Goal: Information Seeking & Learning: Learn about a topic

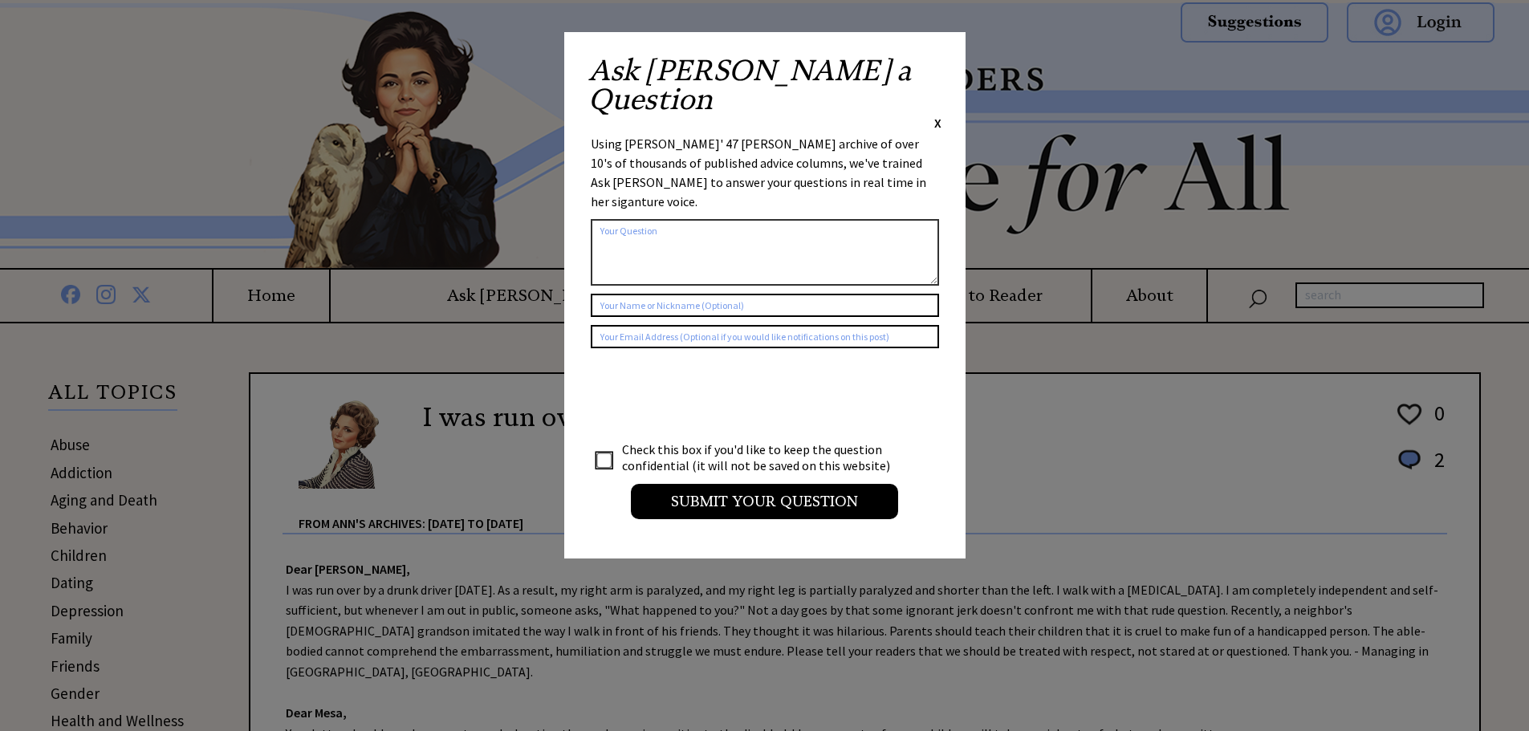
click at [936, 115] on span "X" at bounding box center [937, 123] width 7 height 16
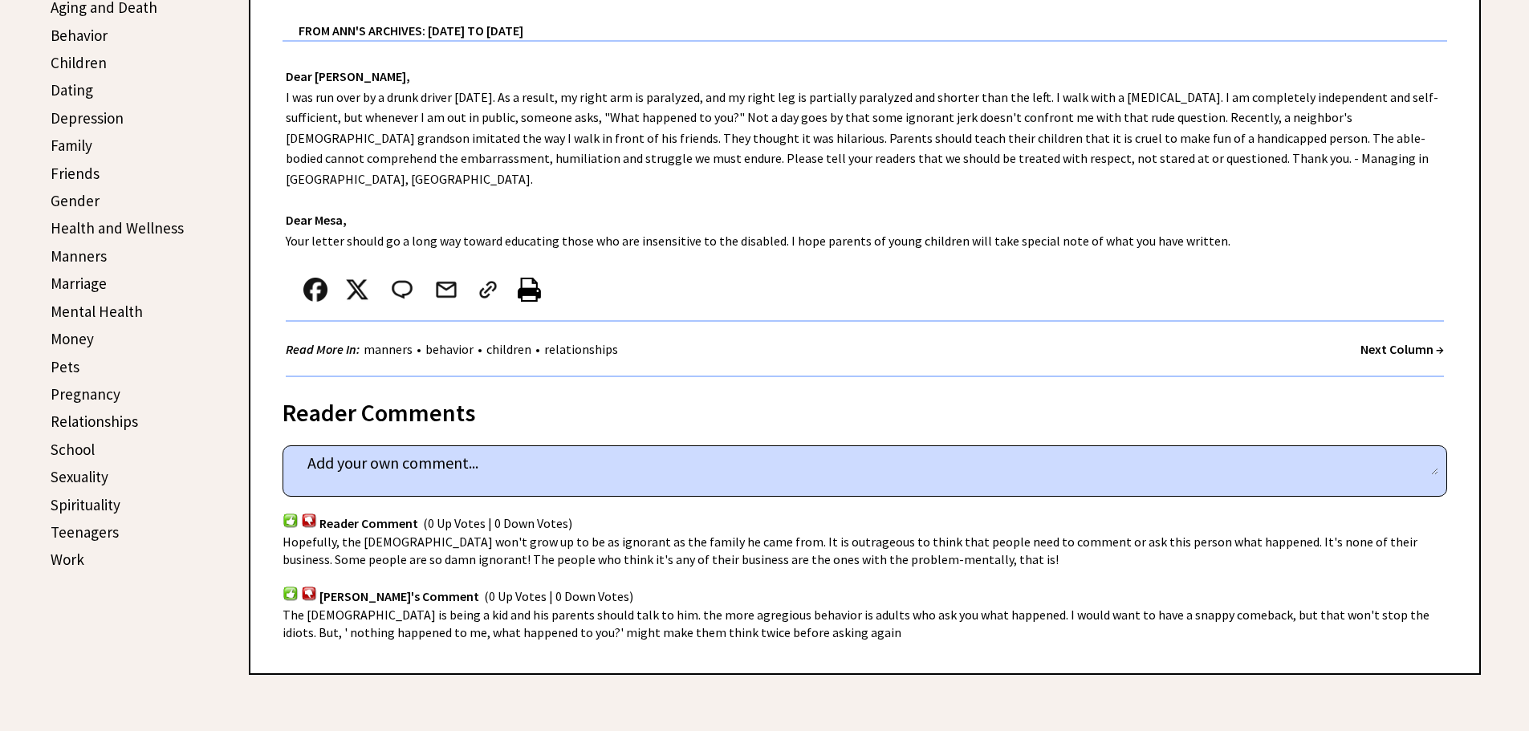
scroll to position [482, 0]
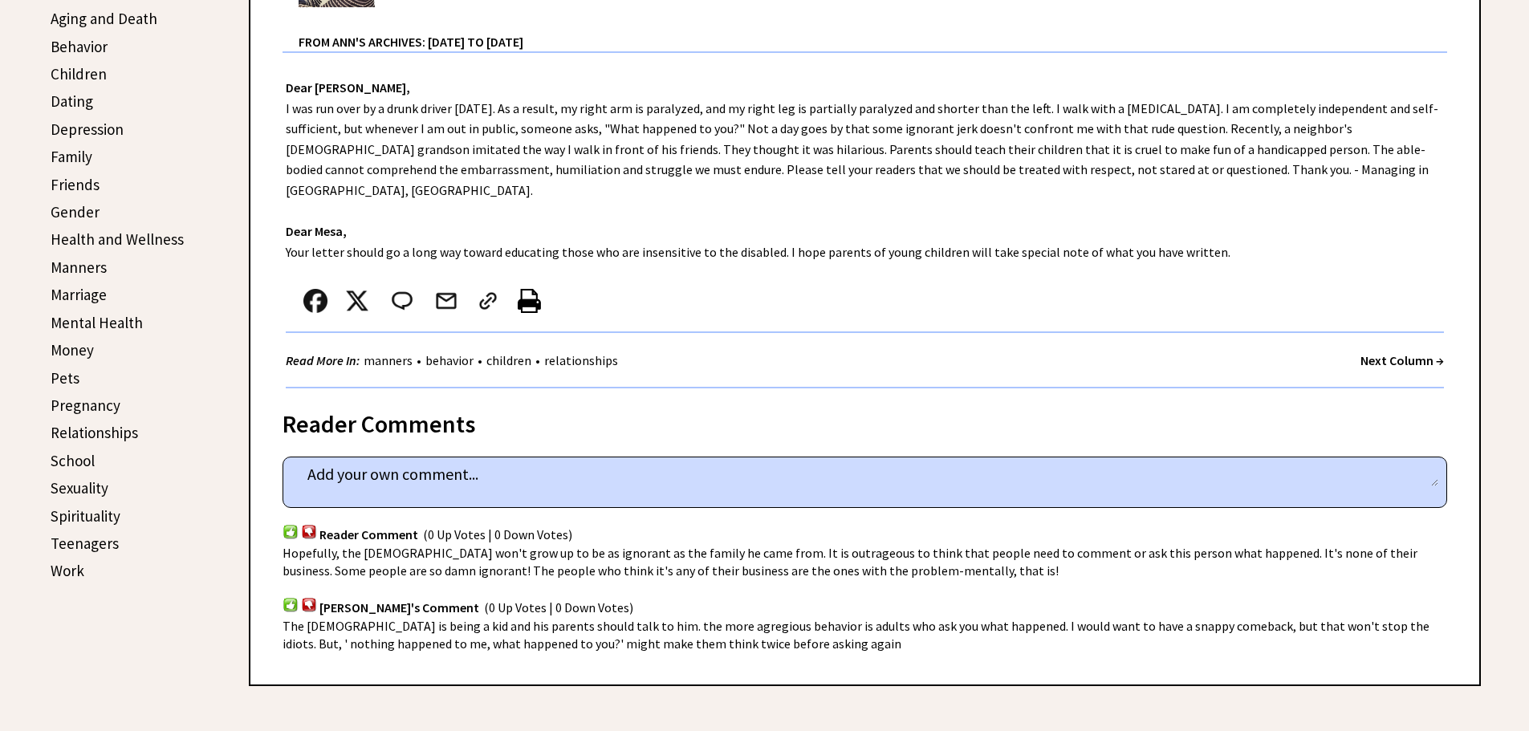
click at [63, 160] on link "Family" at bounding box center [72, 156] width 42 height 19
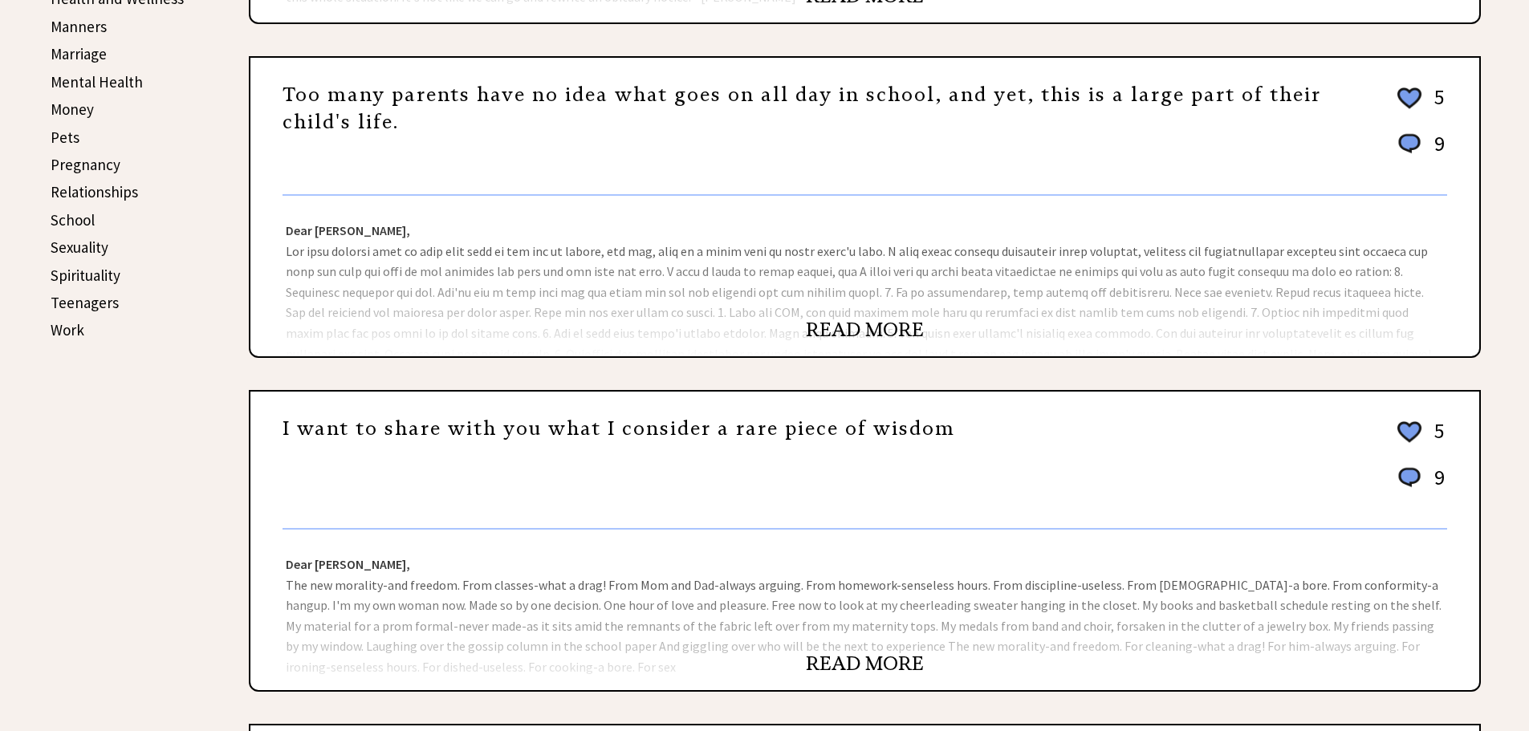
scroll to position [803, 0]
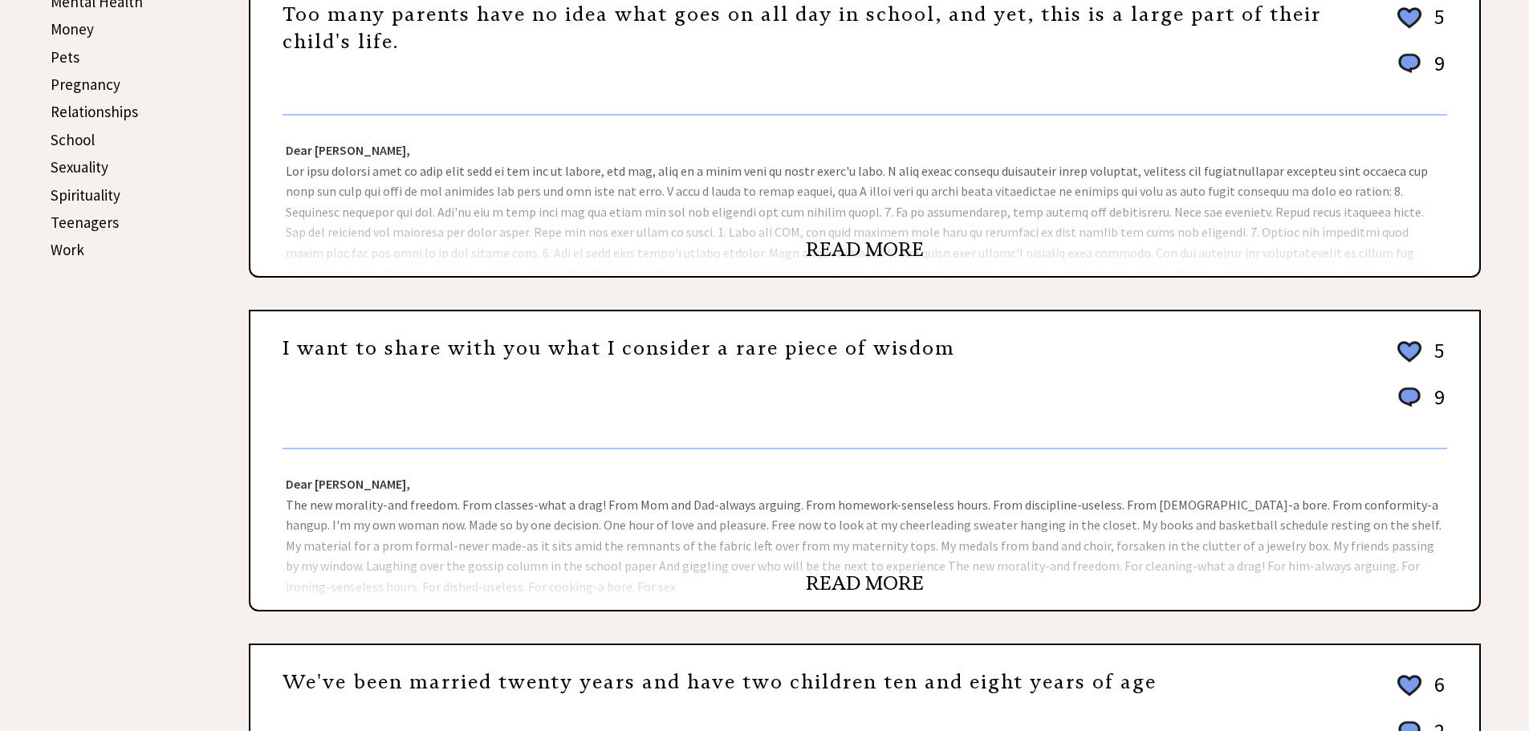
click at [862, 584] on link "READ MORE" at bounding box center [865, 583] width 118 height 24
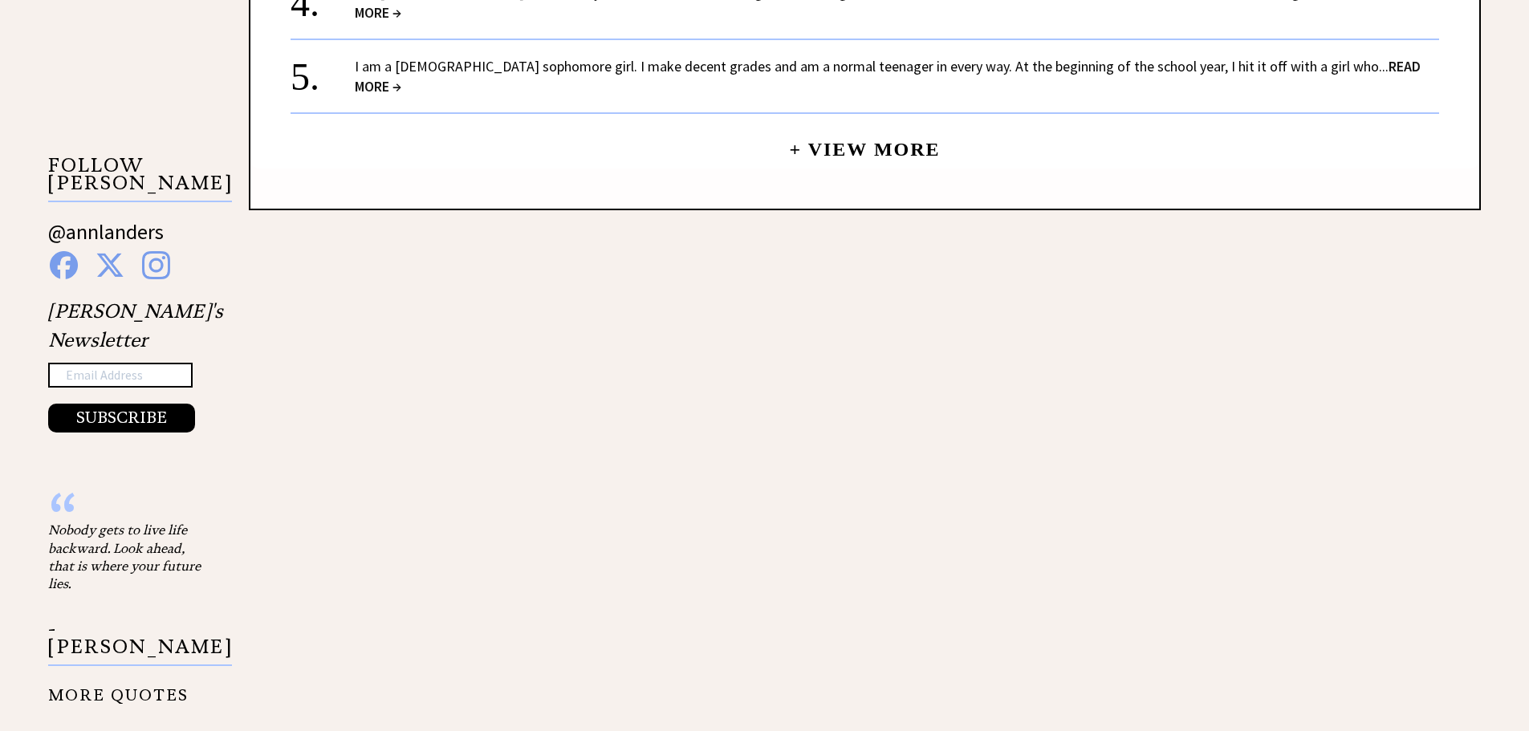
scroll to position [1525, 0]
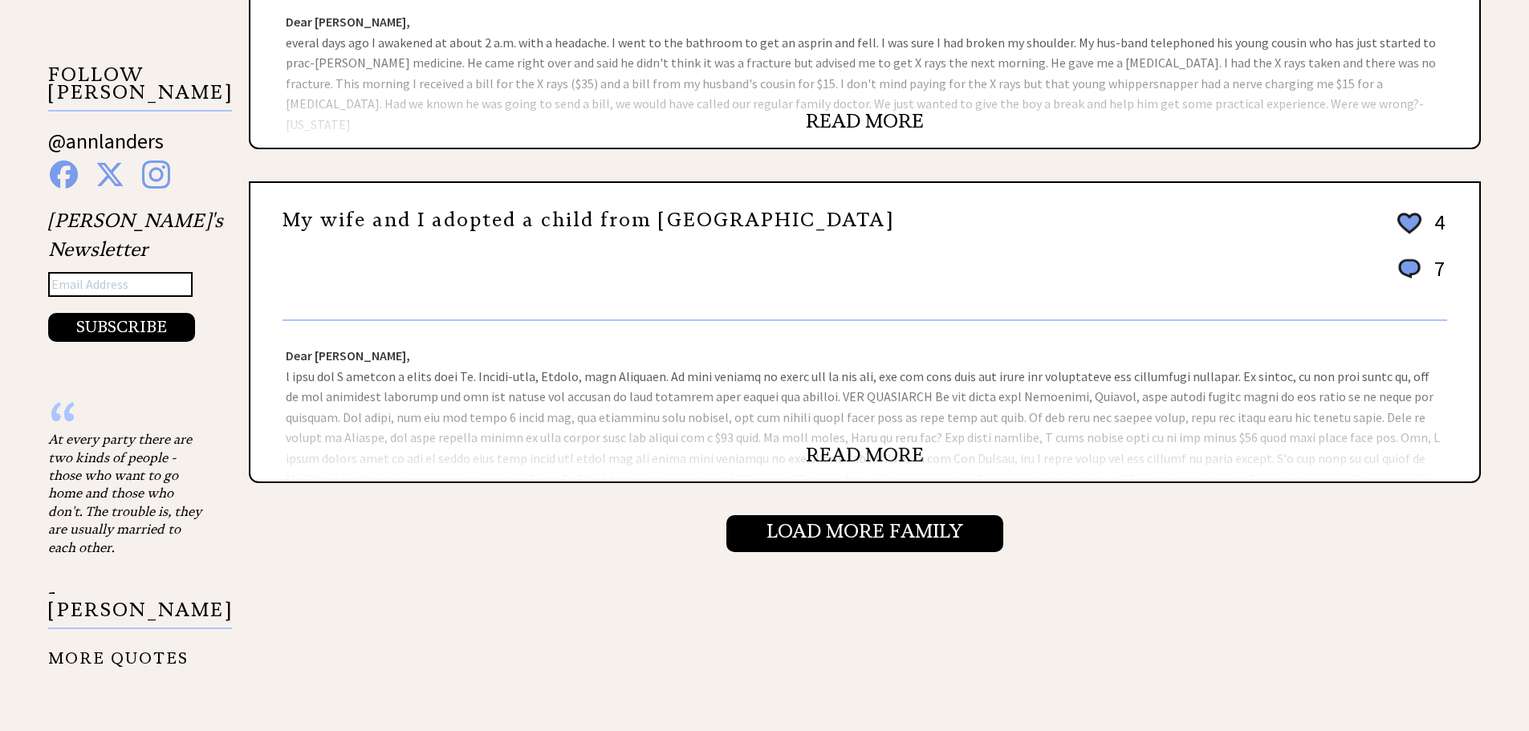
scroll to position [1605, 0]
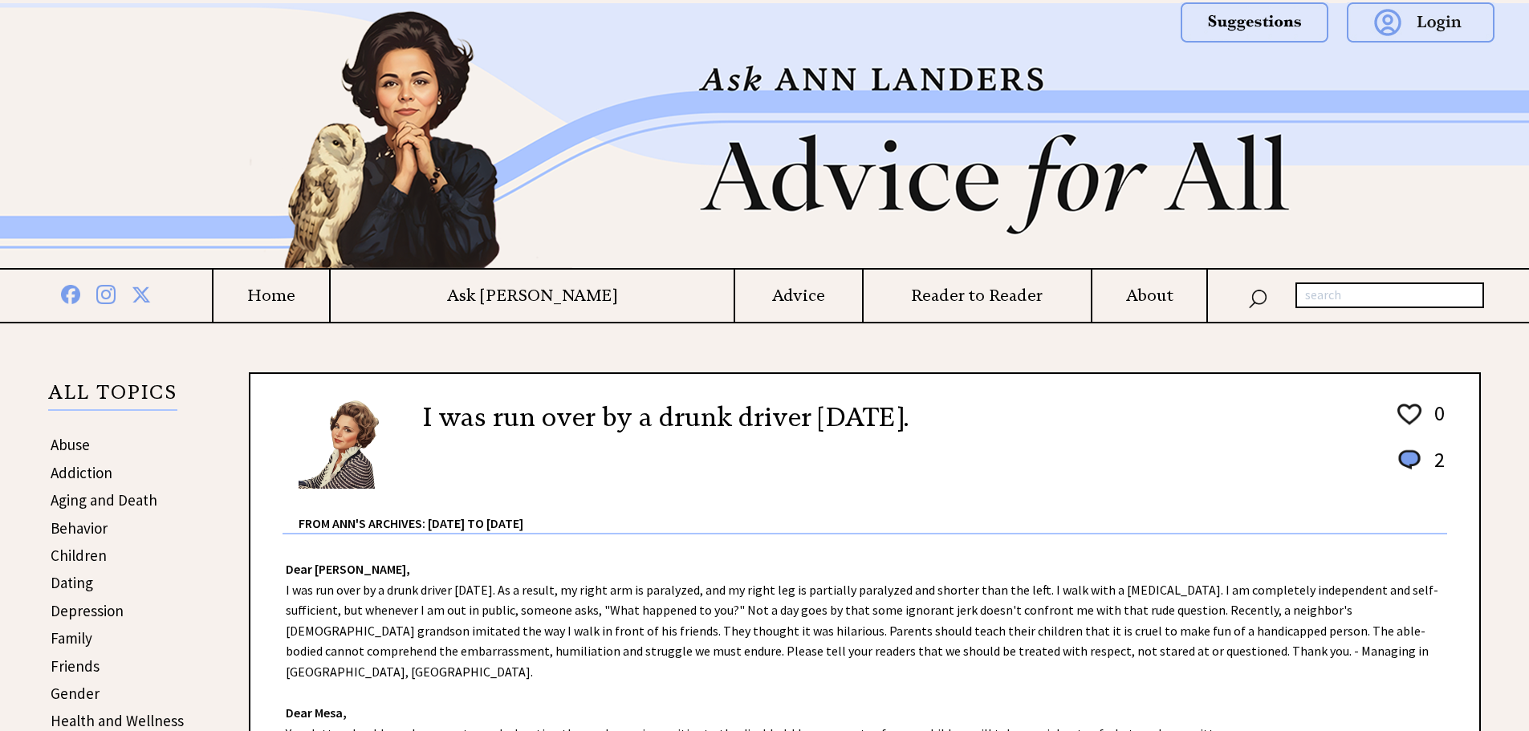
scroll to position [482, 0]
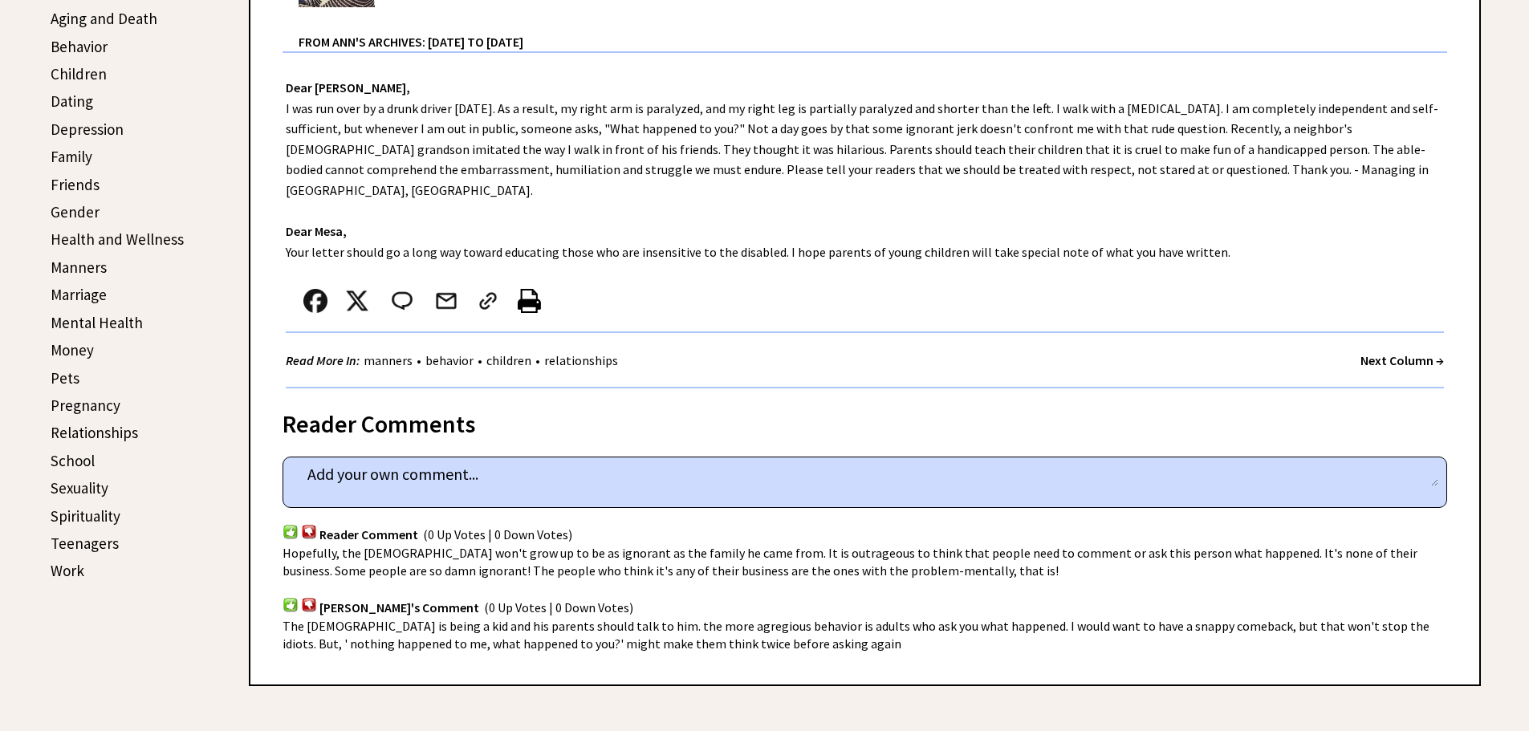
click at [66, 347] on link "Money" at bounding box center [72, 349] width 43 height 19
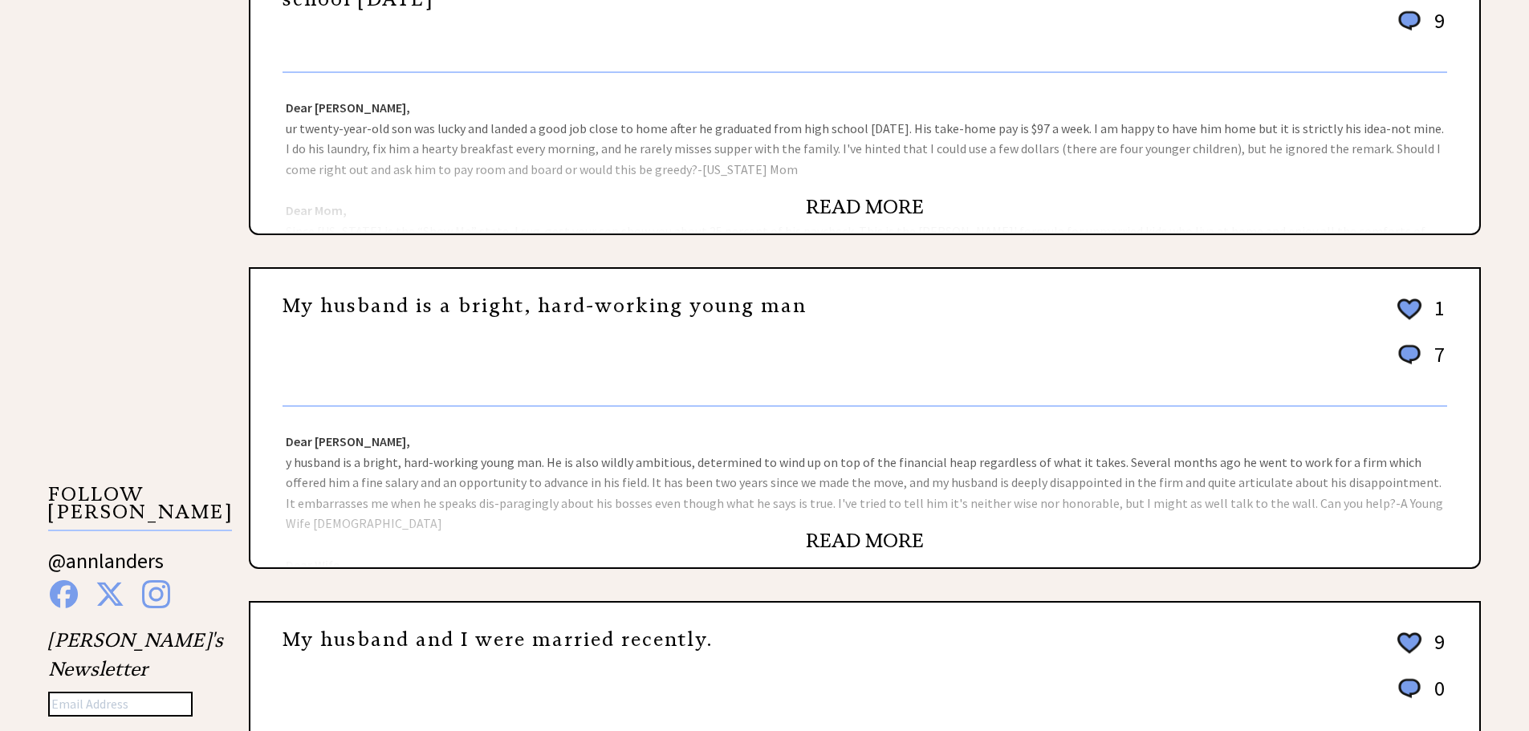
scroll to position [1204, 0]
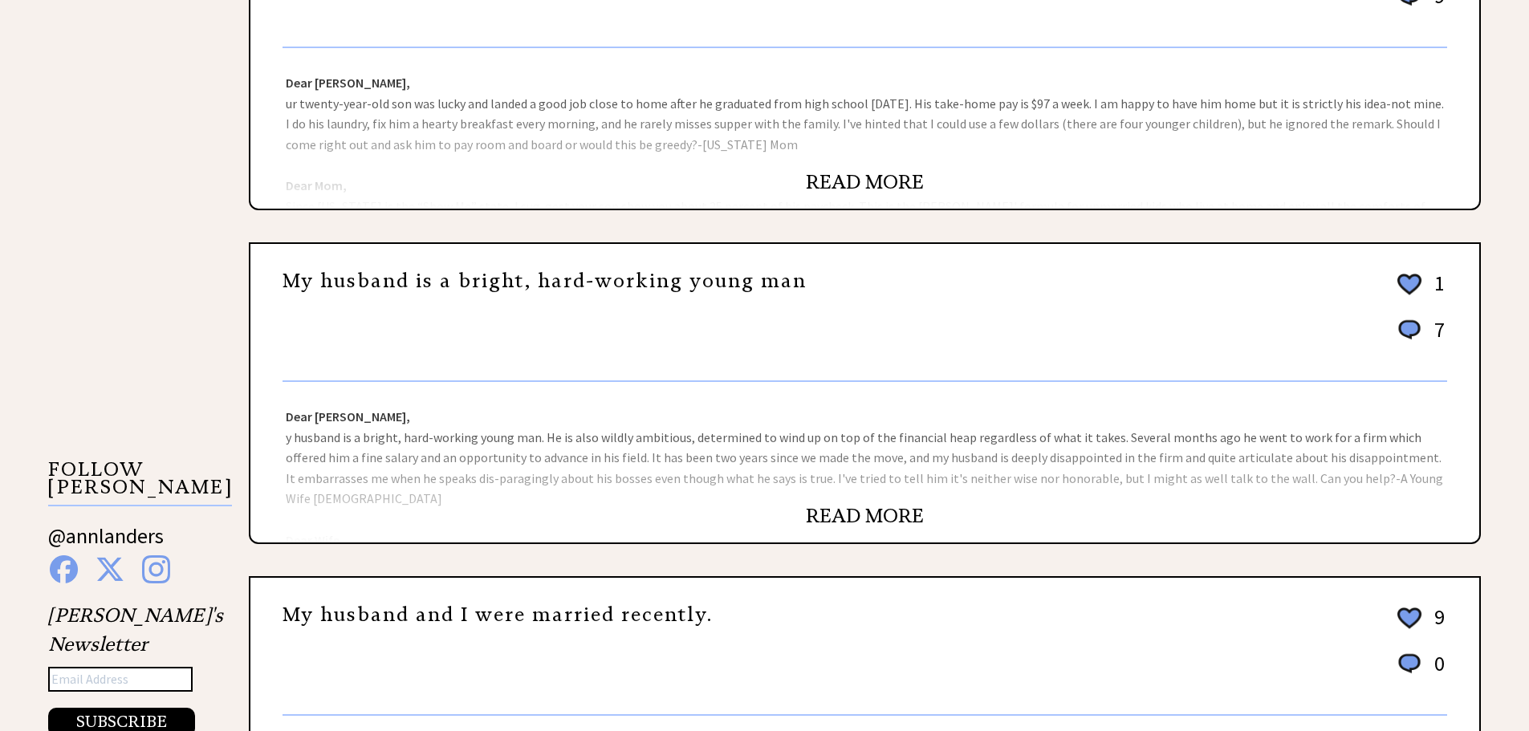
click at [878, 514] on link "READ MORE" at bounding box center [865, 516] width 118 height 24
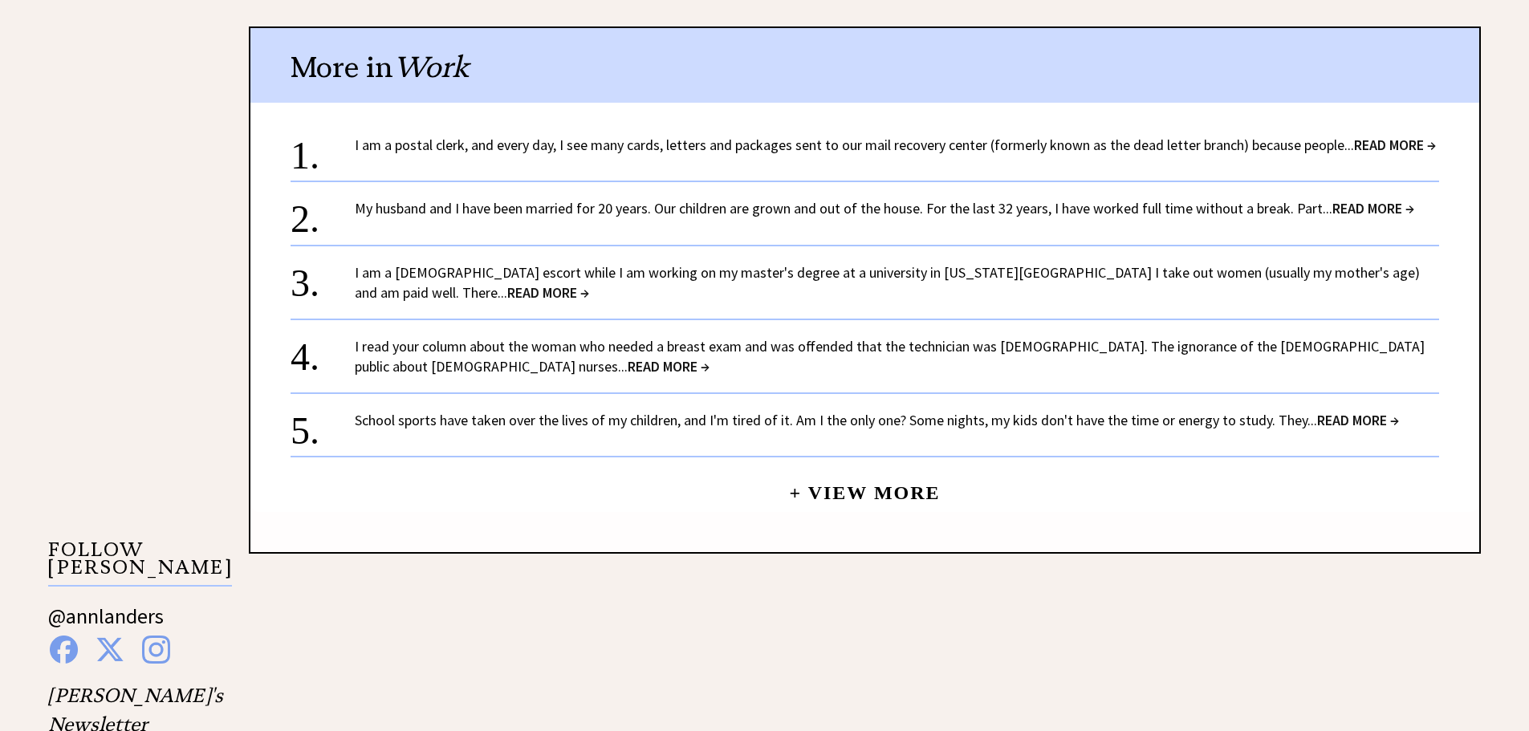
scroll to position [1445, 0]
